Goal: Task Accomplishment & Management: Manage account settings

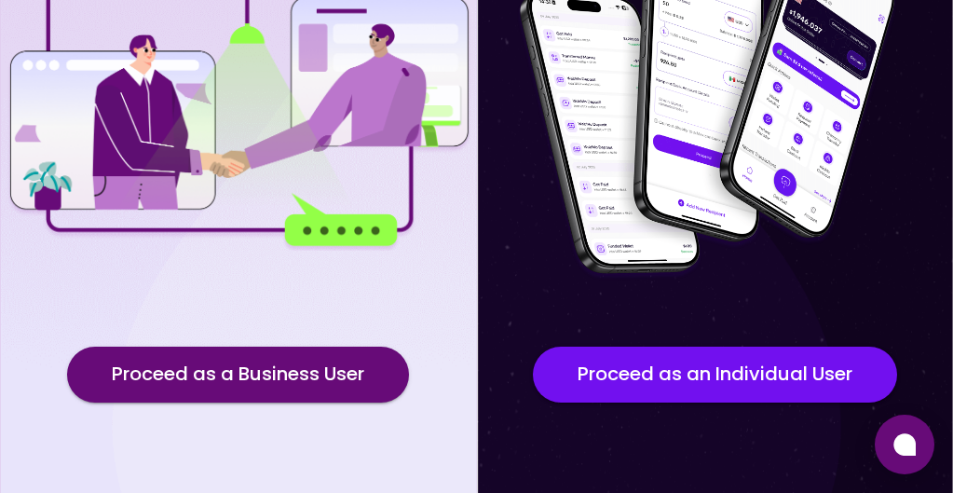
scroll to position [295, 0]
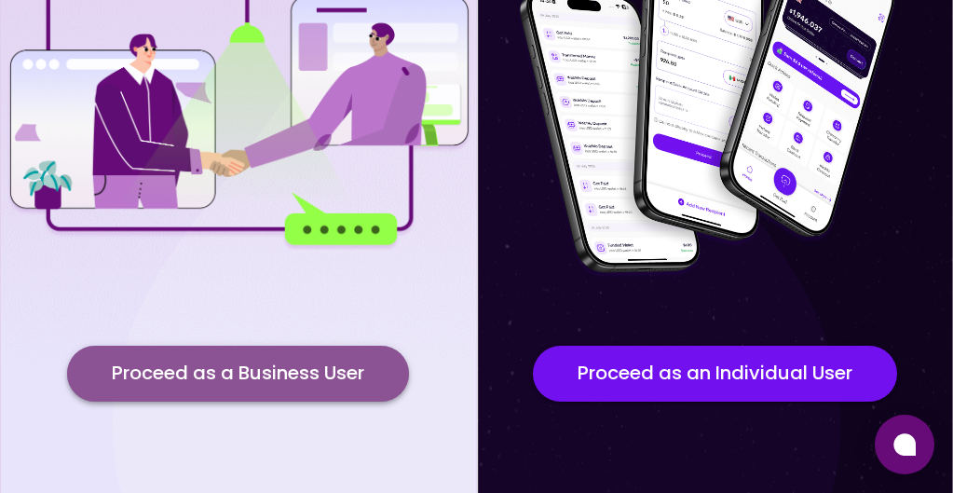
click at [285, 358] on button "Proceed as a Business User" at bounding box center [238, 374] width 342 height 56
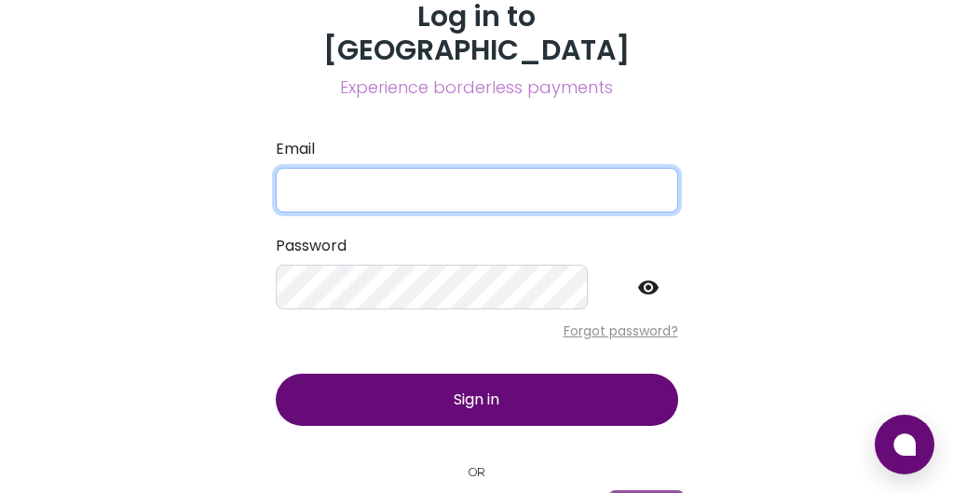
type input "[EMAIL_ADDRESS][DOMAIN_NAME]"
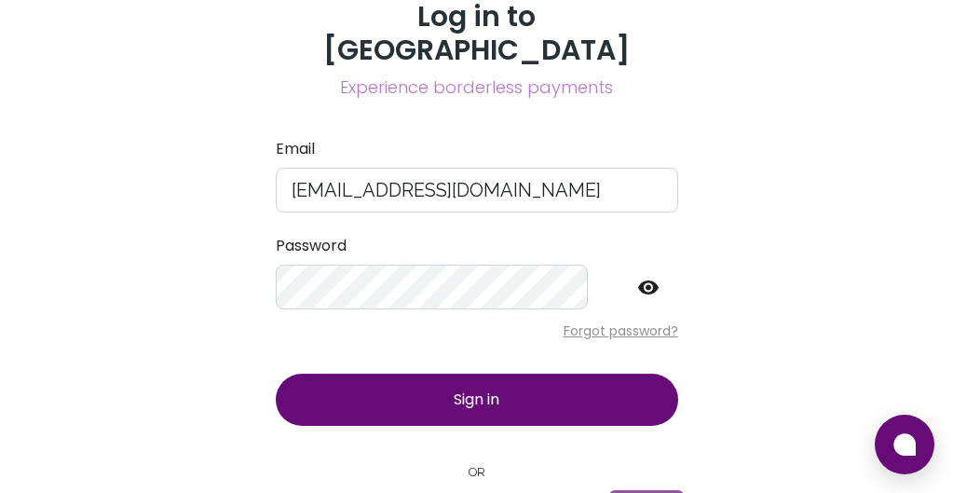
scroll to position [63, 0]
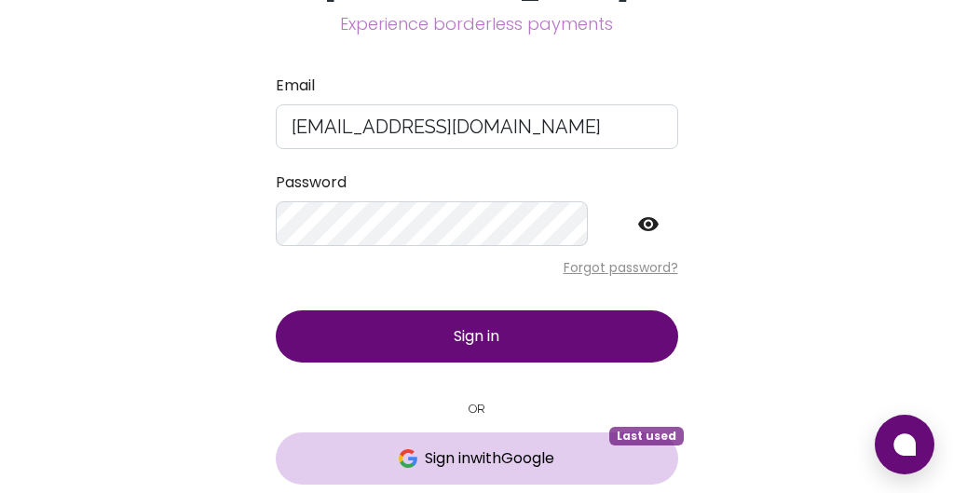
click at [678, 432] on button "Sign in with Google Last used" at bounding box center [477, 458] width 403 height 52
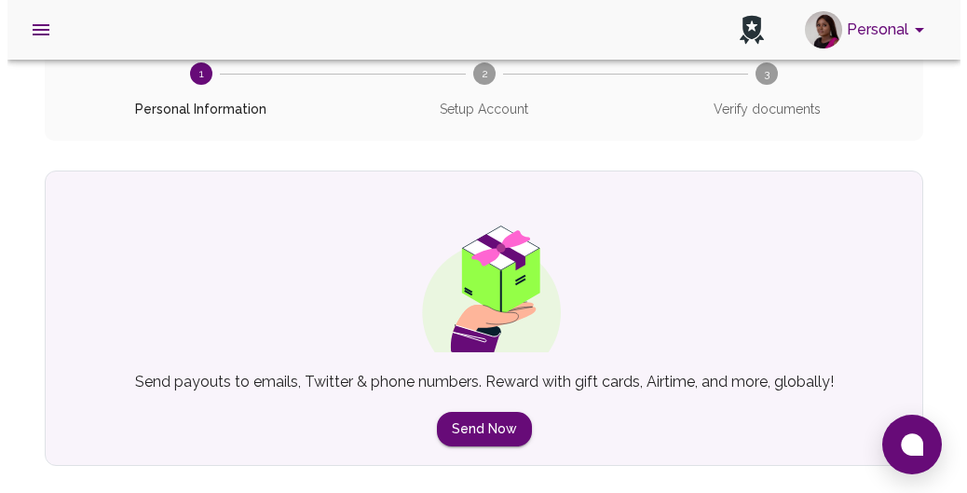
scroll to position [171, 0]
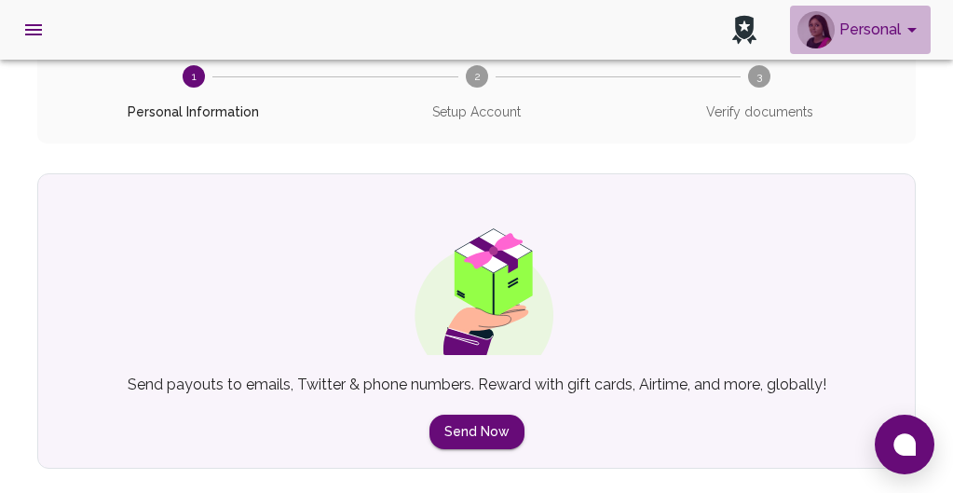
click at [879, 31] on button "Personal" at bounding box center [860, 30] width 141 height 48
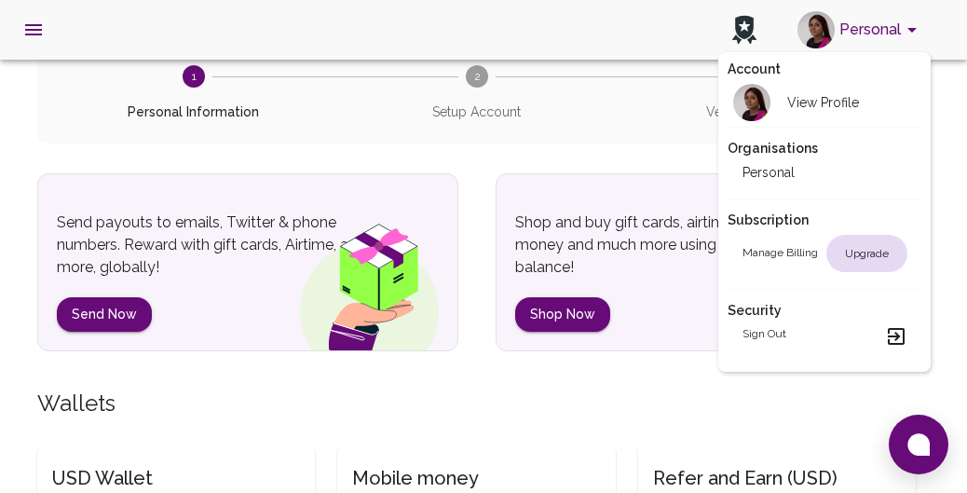
scroll to position [64, 0]
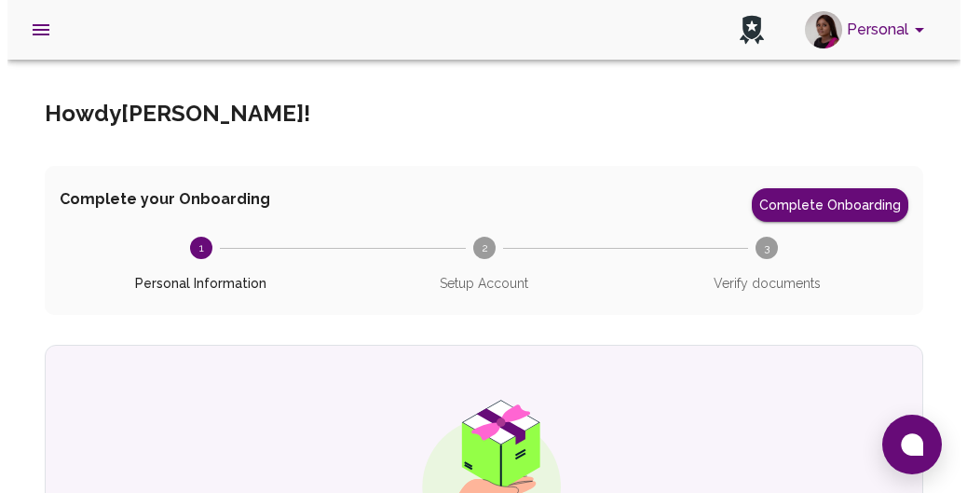
scroll to position [8, 0]
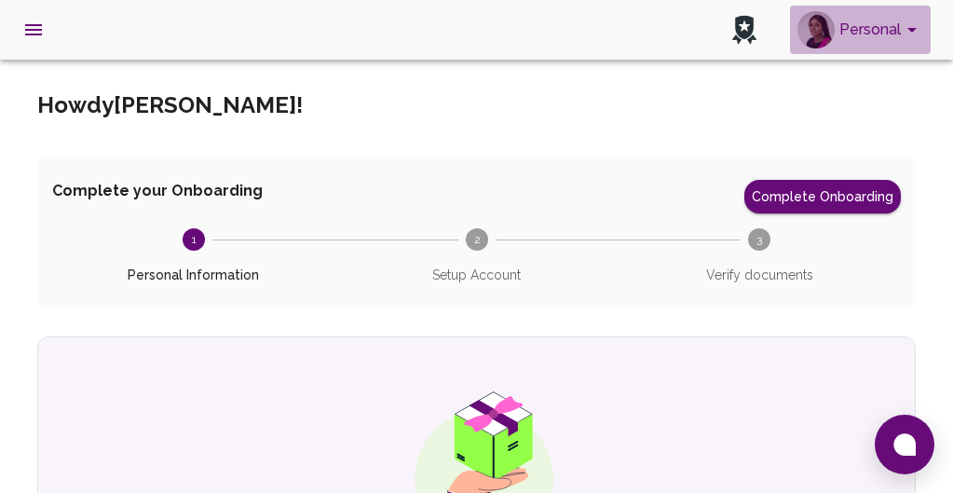
click at [886, 25] on button "Personal" at bounding box center [860, 30] width 141 height 48
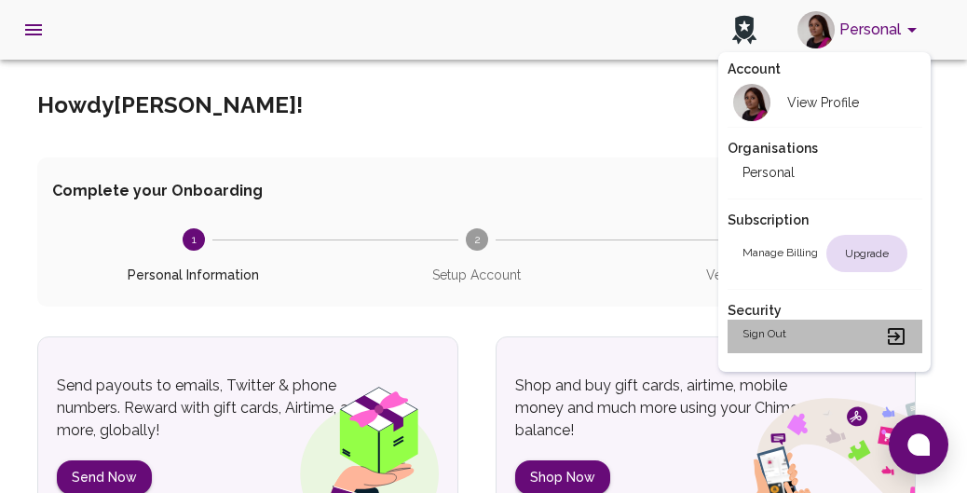
click at [795, 333] on div "Sign out" at bounding box center [825, 336] width 165 height 22
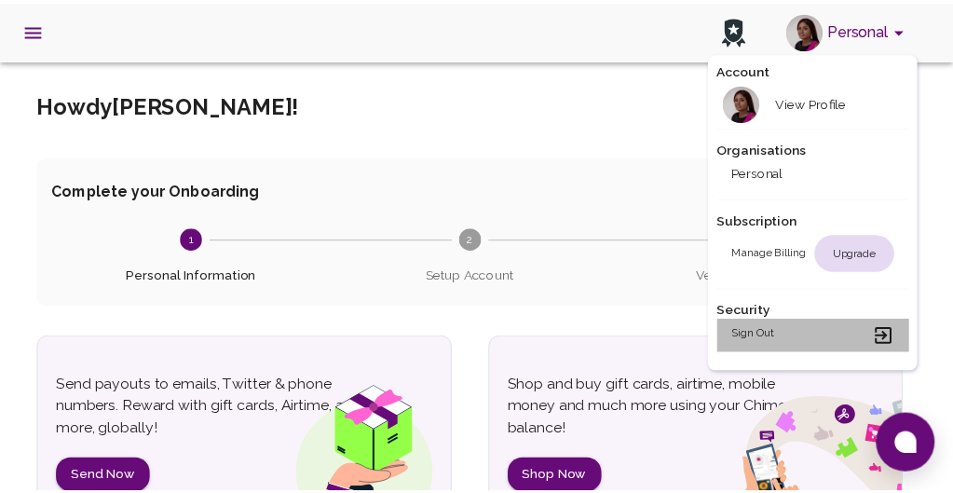
scroll to position [0, 0]
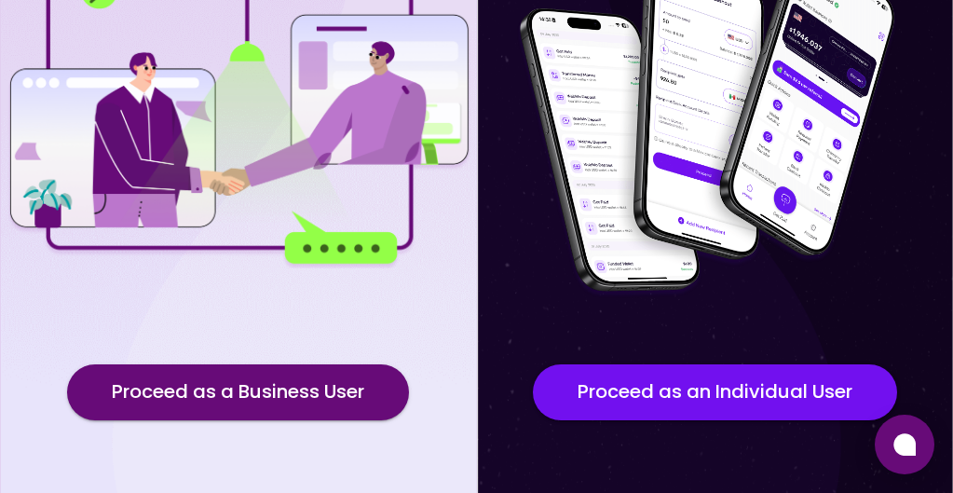
scroll to position [277, 0]
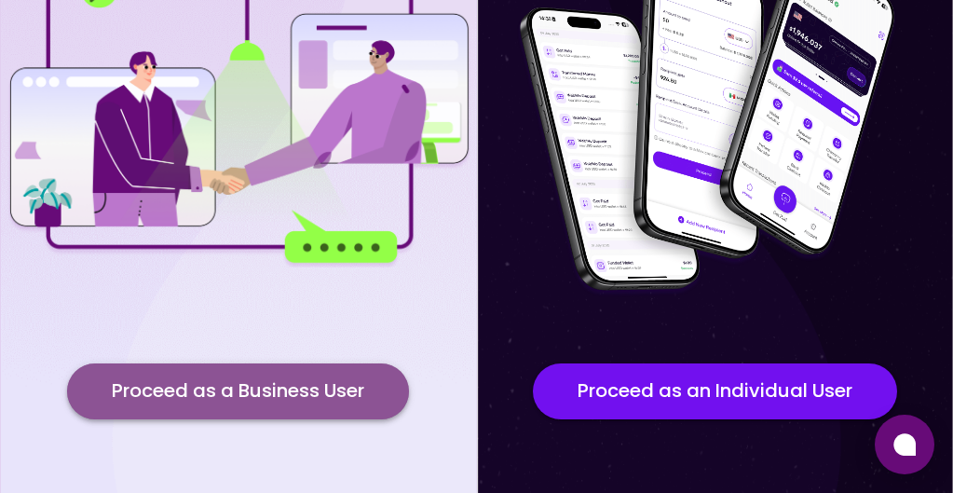
click at [383, 383] on button "Proceed as a Business User" at bounding box center [238, 391] width 342 height 56
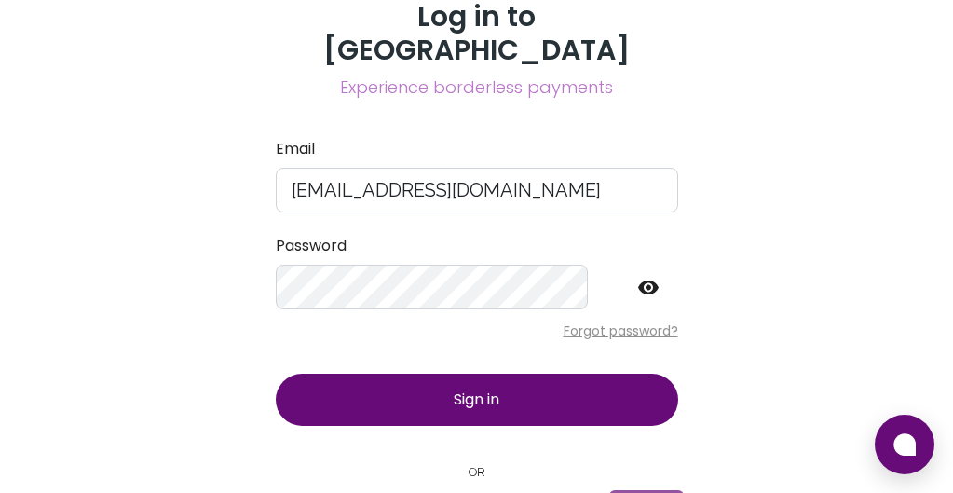
click at [660, 276] on icon at bounding box center [648, 287] width 22 height 22
click at [500, 389] on span "Sign in" at bounding box center [477, 399] width 46 height 21
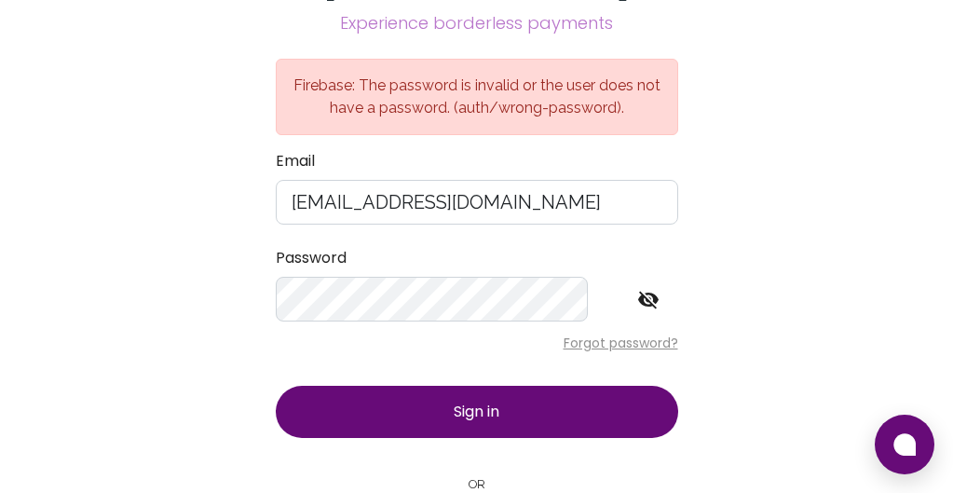
scroll to position [162, 0]
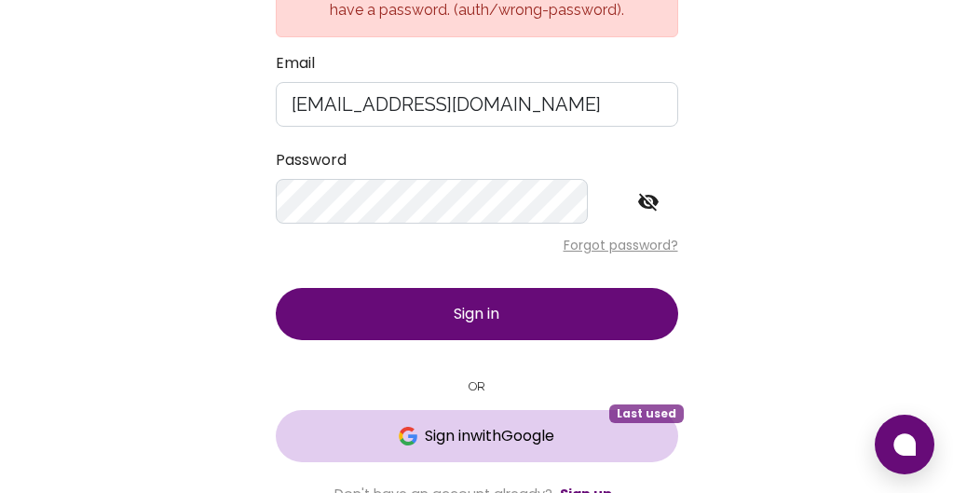
click at [555, 425] on span "Sign in with Google" at bounding box center [490, 436] width 130 height 22
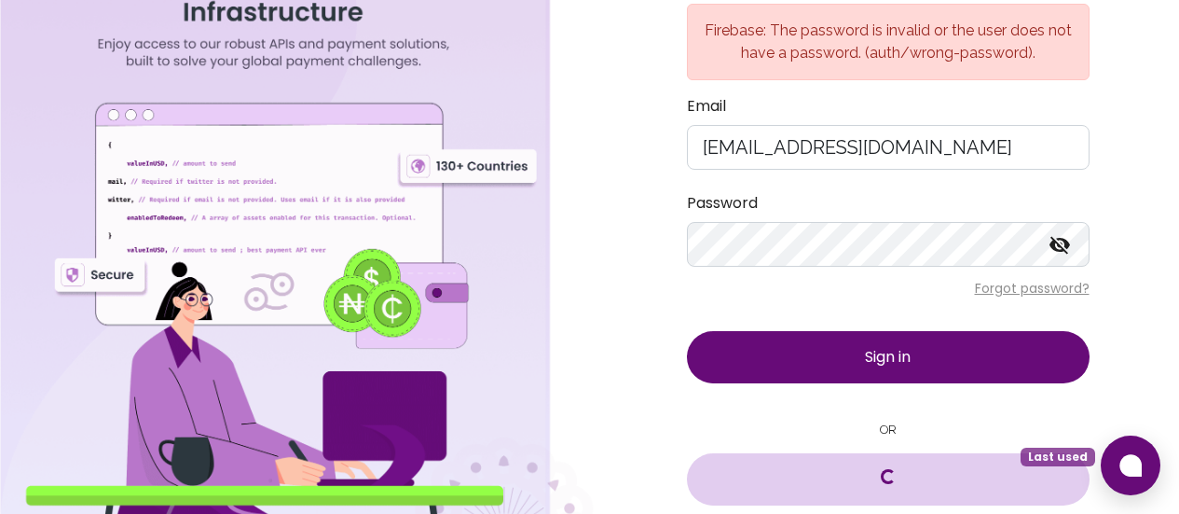
scroll to position [0, 0]
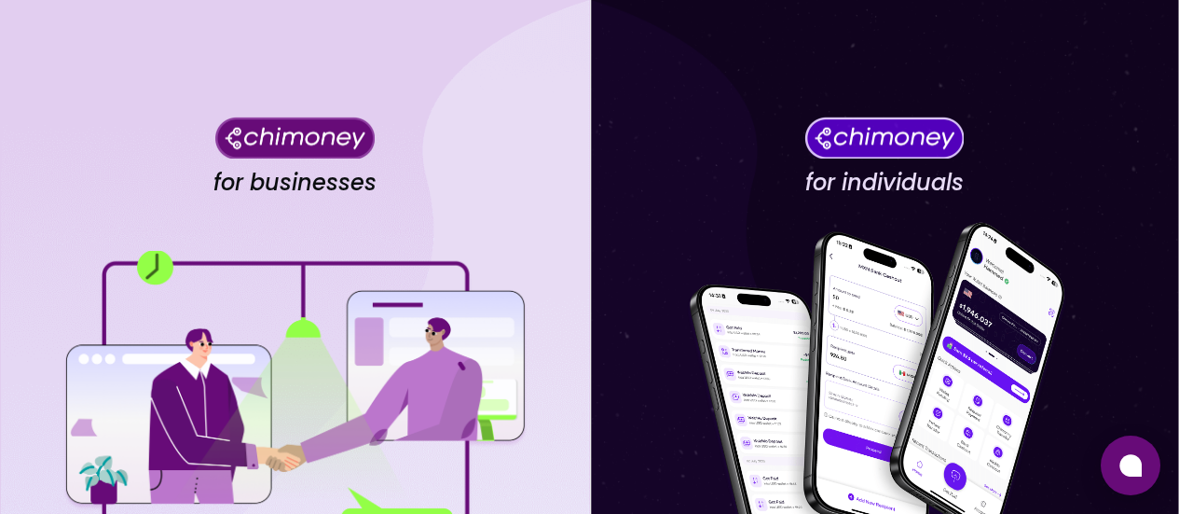
scroll to position [328, 0]
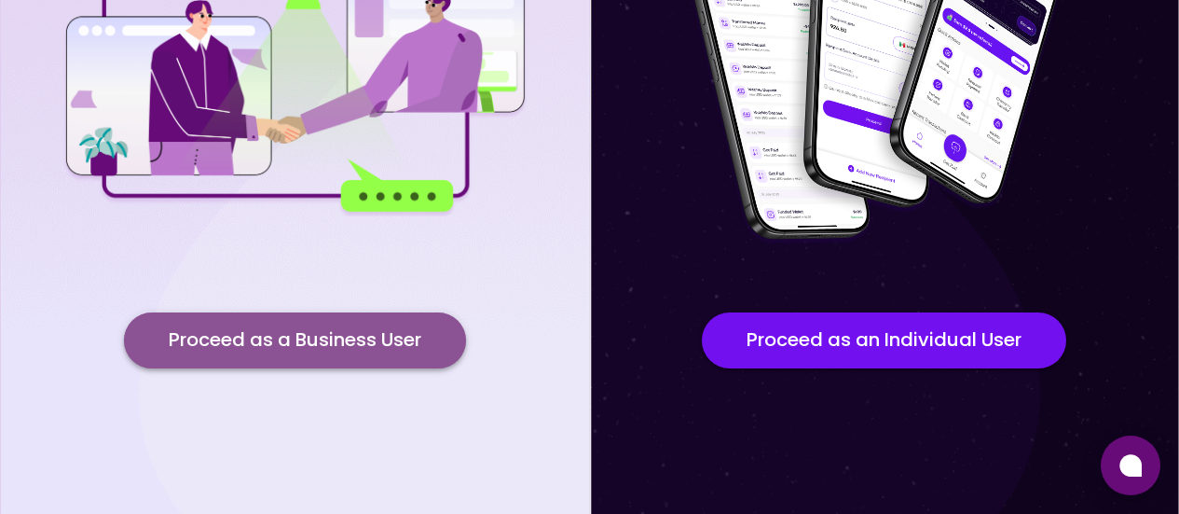
click at [297, 352] on button "Proceed as a Business User" at bounding box center [295, 340] width 342 height 56
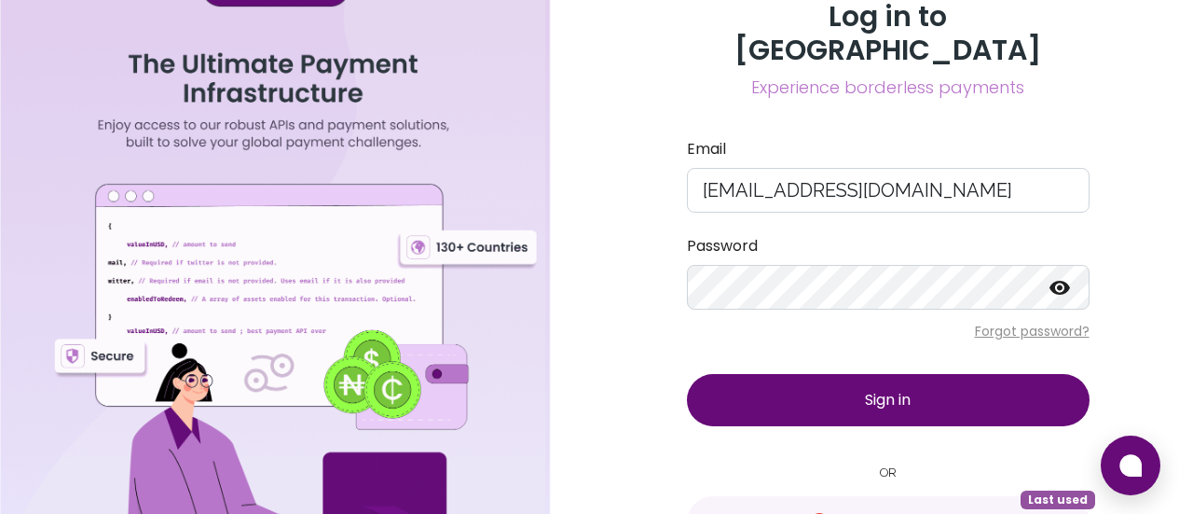
scroll to position [43, 0]
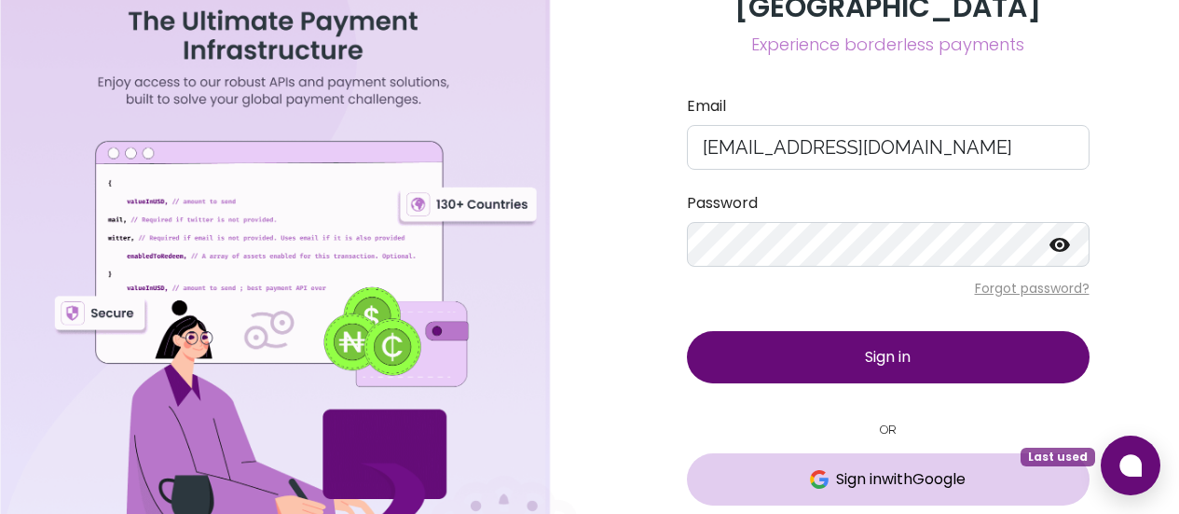
click at [915, 468] on span "Sign in with Google" at bounding box center [901, 479] width 130 height 22
click at [884, 134] on input "[EMAIL_ADDRESS][DOMAIN_NAME]" at bounding box center [888, 147] width 403 height 45
